Goal: Information Seeking & Learning: Learn about a topic

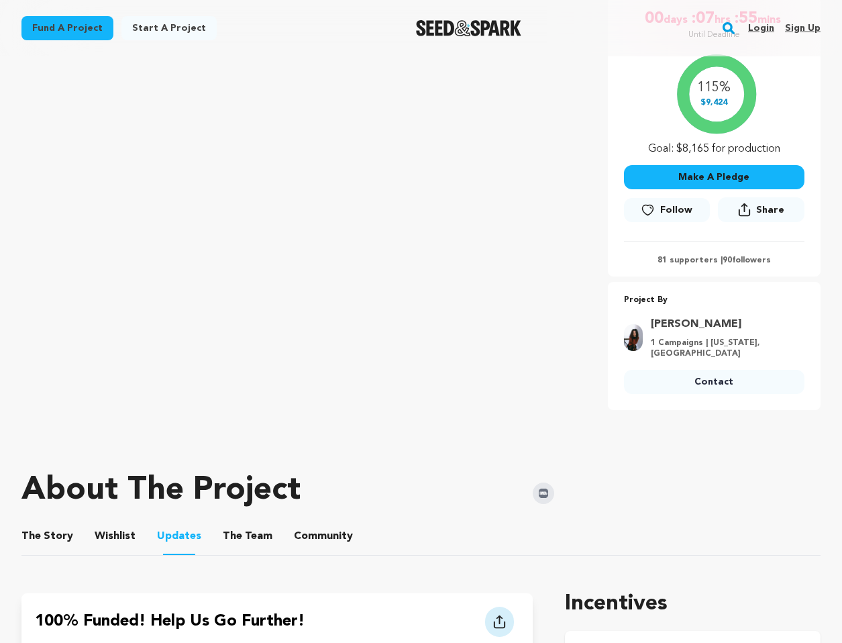
scroll to position [240, 0]
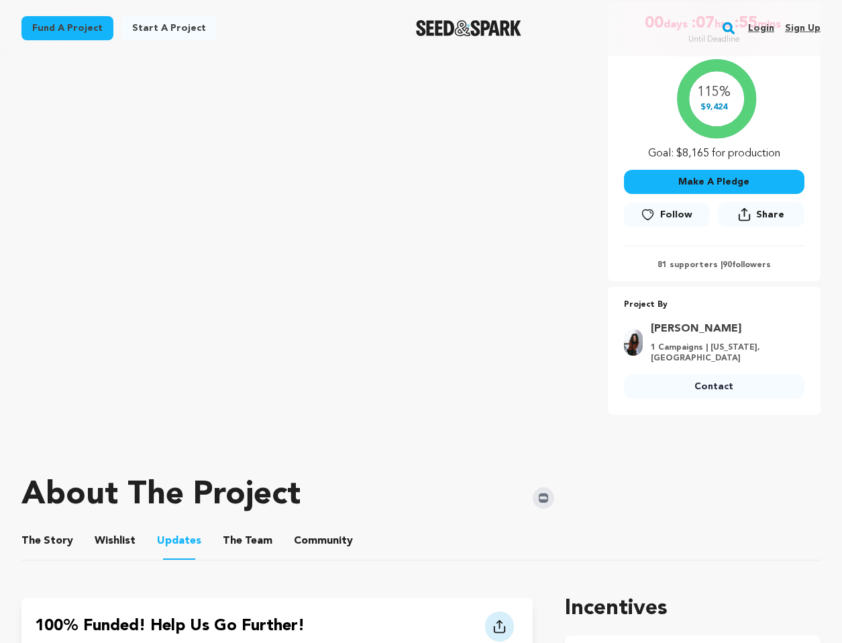
click at [546, 266] on p "81 supporters | 90 followers" at bounding box center [714, 265] width 181 height 11
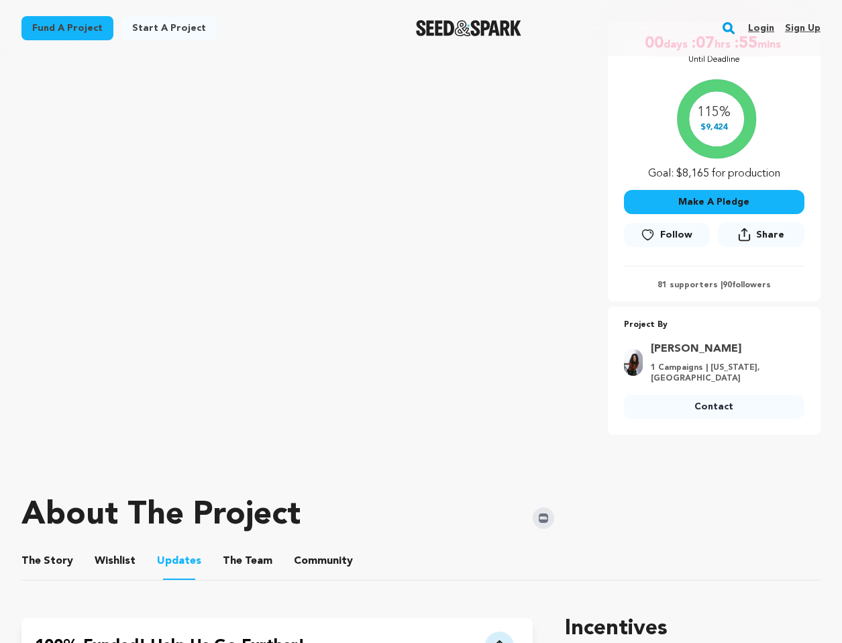
click at [546, 115] on div "115% $9,424 Goal: $8,165 for production" at bounding box center [714, 125] width 181 height 111
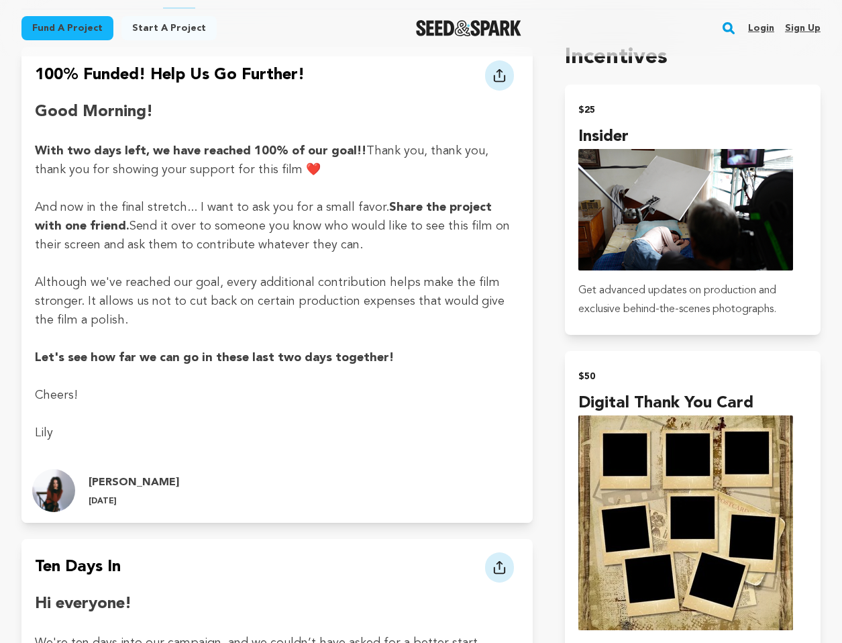
scroll to position [758, 0]
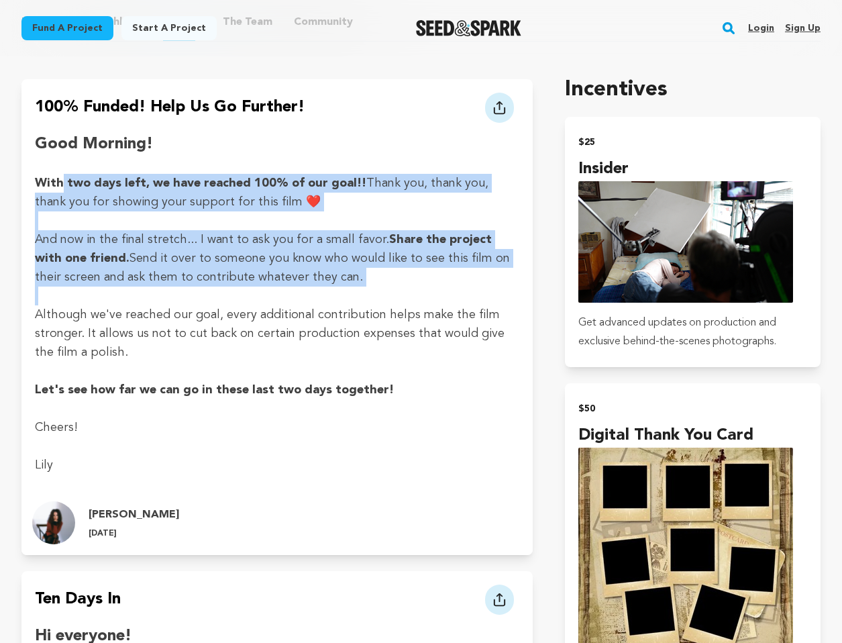
drag, startPoint x: 63, startPoint y: 168, endPoint x: 217, endPoint y: 277, distance: 188.8
click at [218, 278] on div "Good Morning! With two days left, we have reached 100% of our goal!! Thank you,…" at bounding box center [277, 304] width 485 height 341
click at [217, 287] on p at bounding box center [277, 296] width 485 height 19
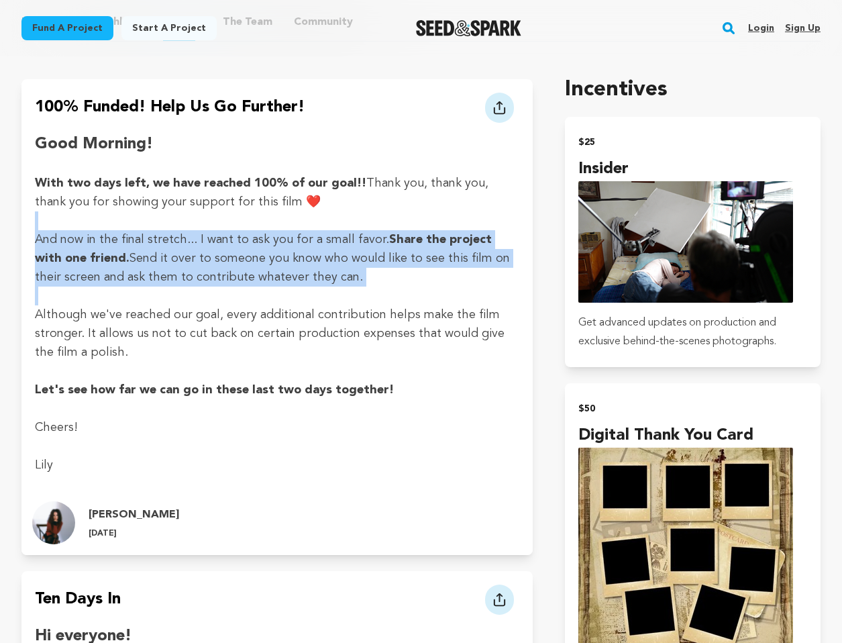
drag, startPoint x: 374, startPoint y: 279, endPoint x: 350, endPoint y: 201, distance: 81.3
click at [350, 201] on div "Good Morning! With two days left, we have reached 100% of our goal!! Thank you,…" at bounding box center [277, 304] width 485 height 341
click at [350, 211] on p at bounding box center [277, 220] width 485 height 19
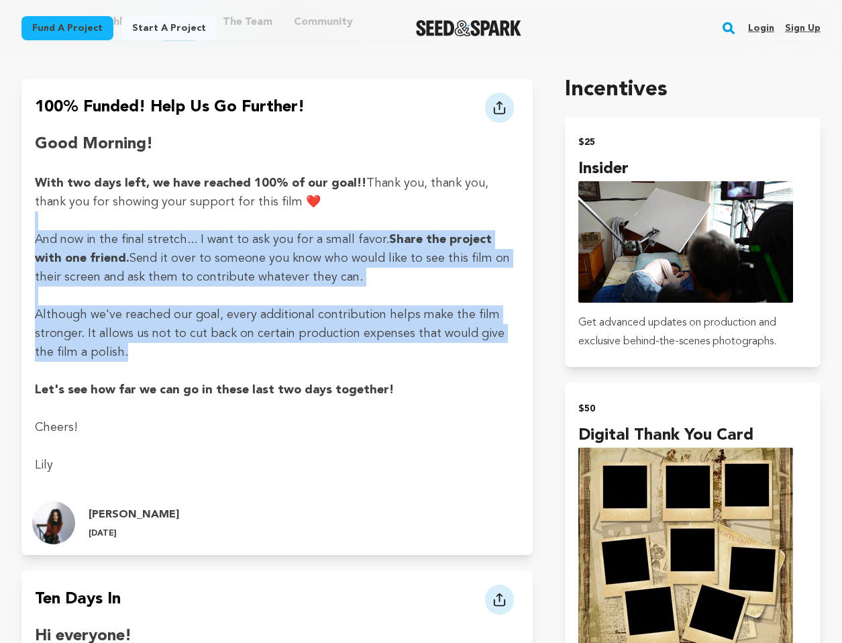
drag, startPoint x: 350, startPoint y: 201, endPoint x: 342, endPoint y: 348, distance: 147.9
click at [342, 348] on div "Good Morning! With two days left, we have reached 100% of our goal!! Thank you,…" at bounding box center [277, 304] width 485 height 341
click at [342, 348] on p "Although we've reached our goal, every additional contribution helps make the f…" at bounding box center [277, 333] width 485 height 56
drag, startPoint x: 342, startPoint y: 348, endPoint x: 329, endPoint y: 208, distance: 140.9
click at [329, 208] on div "Good Morning! With two days left, we have reached 100% of our goal!! Thank you,…" at bounding box center [277, 304] width 485 height 341
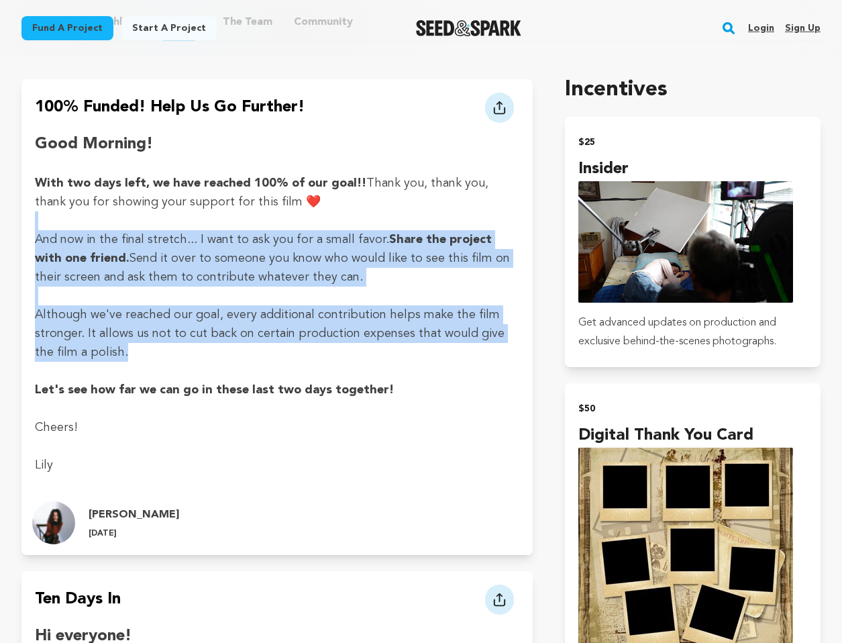
click at [329, 211] on p at bounding box center [277, 220] width 485 height 19
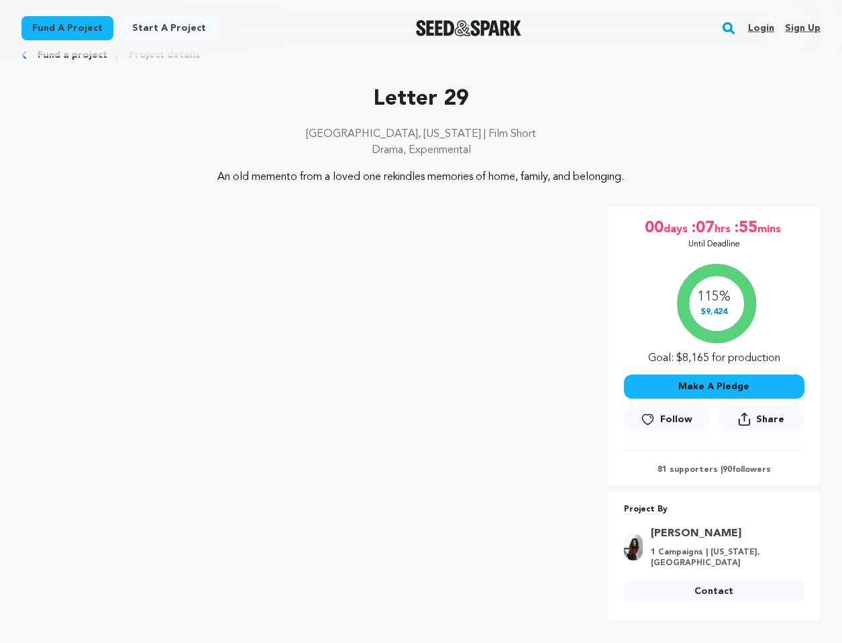
scroll to position [0, 0]
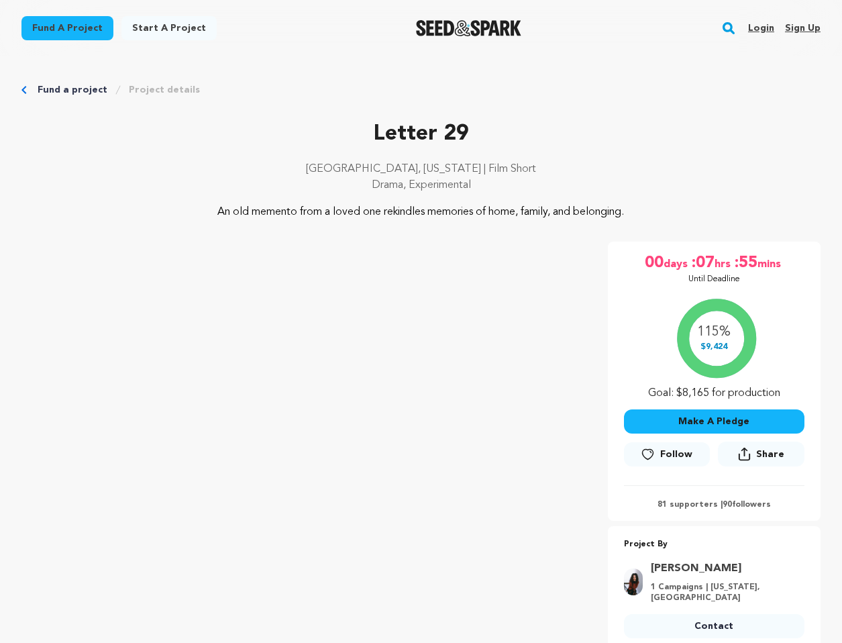
drag, startPoint x: 330, startPoint y: 209, endPoint x: 325, endPoint y: 199, distance: 10.8
click at [325, 199] on div "Letter 29 [GEOGRAPHIC_DATA], [US_STATE] | Film Short Drama, Experimental An old…" at bounding box center [420, 169] width 799 height 102
click at [325, 199] on div "[GEOGRAPHIC_DATA], [US_STATE] | Film Short Drama, Experimental" at bounding box center [420, 182] width 799 height 43
